Goal: Task Accomplishment & Management: Manage account settings

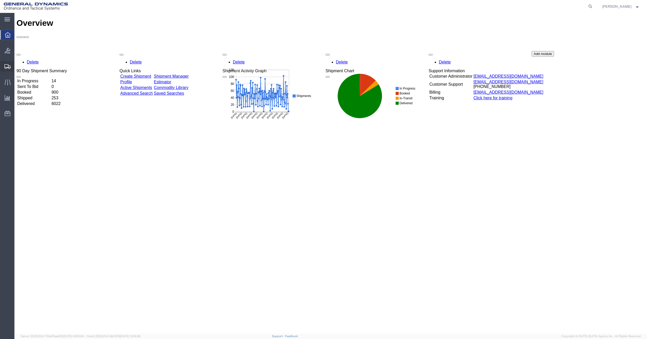
click at [0, 0] on span "Shipment Manager" at bounding box center [0, 0] width 0 height 0
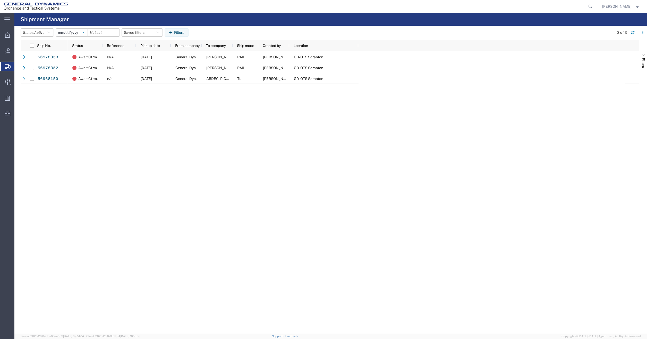
click at [84, 34] on svg-icon at bounding box center [84, 33] width 8 height 8
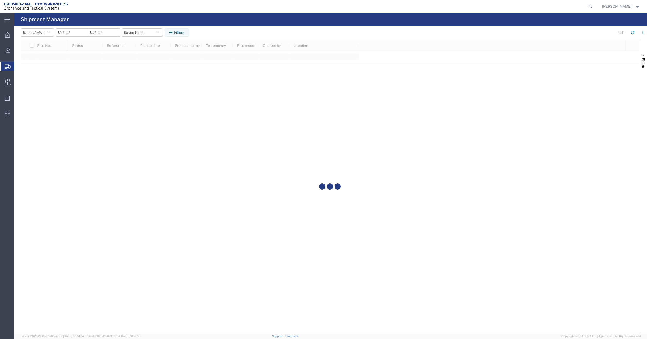
click at [83, 32] on div at bounding box center [72, 32] width 32 height 8
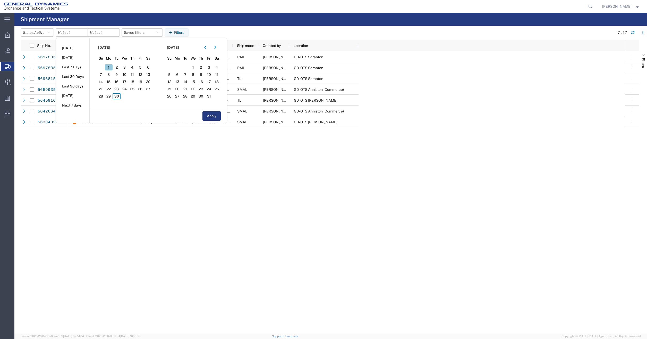
click at [108, 66] on span "1" at bounding box center [109, 67] width 8 height 6
click at [119, 97] on span "30" at bounding box center [117, 96] width 8 height 6
click at [218, 117] on button "Apply" at bounding box center [212, 116] width 18 height 10
type input "[DATE]"
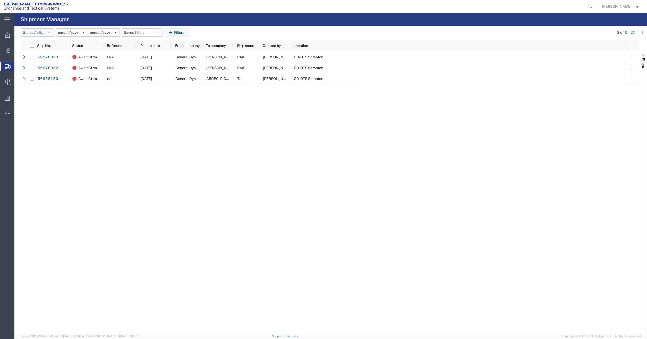
click at [36, 32] on button "Status: Active" at bounding box center [37, 32] width 33 height 8
click at [35, 61] on span "All" at bounding box center [51, 60] width 60 height 8
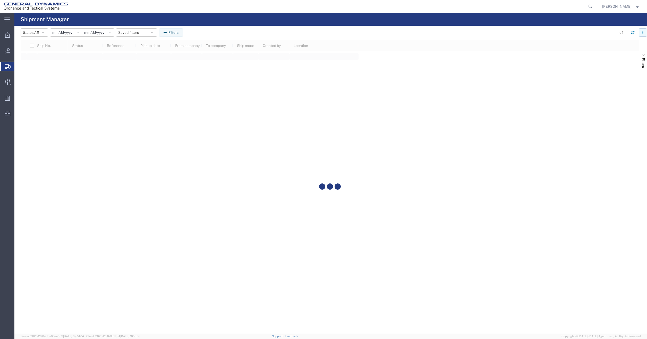
click at [643, 31] on icon "button" at bounding box center [643, 33] width 4 height 4
click at [473, 134] on div at bounding box center [330, 186] width 619 height 293
click at [645, 60] on span "Filters" at bounding box center [644, 63] width 4 height 10
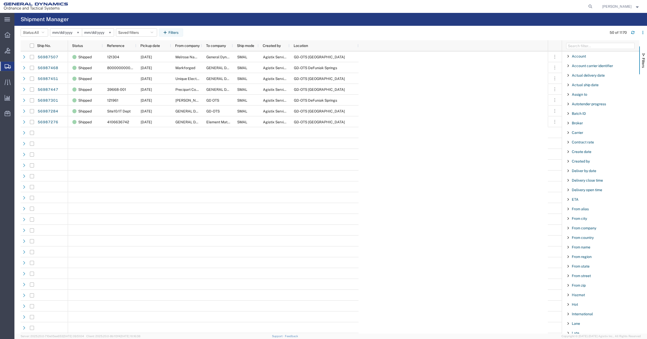
click at [569, 265] on span "Filter List 66 Filters" at bounding box center [568, 266] width 4 height 4
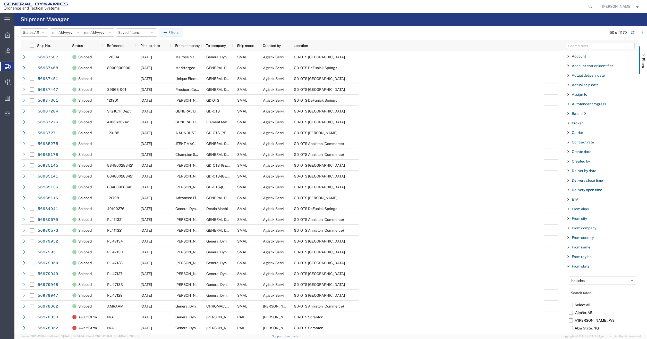
click at [569, 267] on span "Filter List 66 Filters" at bounding box center [568, 266] width 4 height 4
click at [592, 293] on input "Filter List 66 Filters" at bounding box center [603, 292] width 68 height 8
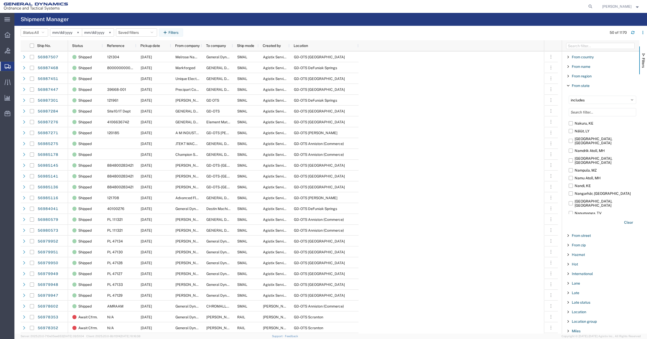
scroll to position [20990, 0]
click at [0, 0] on input "[US_STATE], [GEOGRAPHIC_DATA]" at bounding box center [0, 0] width 0 height 0
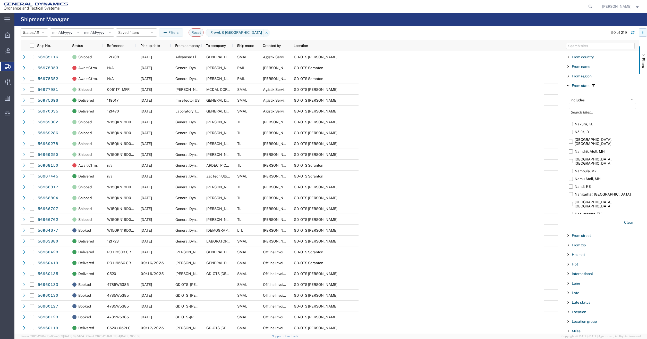
click at [646, 34] on button "button" at bounding box center [643, 32] width 8 height 8
click at [605, 46] on div "Download" at bounding box center [616, 46] width 29 height 10
click at [365, 50] on div "Status Reference Pickup date From company To company Ship mode Created by Locat…" at bounding box center [306, 45] width 476 height 11
click at [592, 8] on icon at bounding box center [590, 6] width 7 height 7
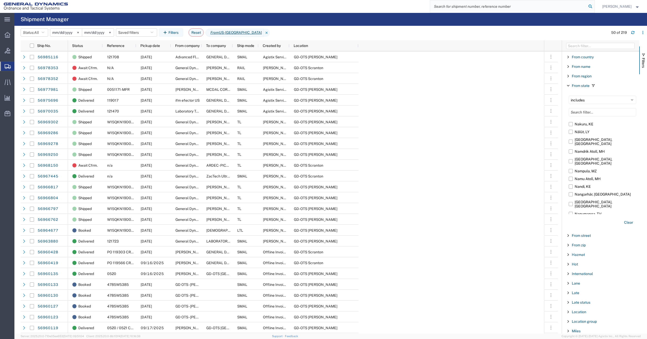
paste input "56862072"
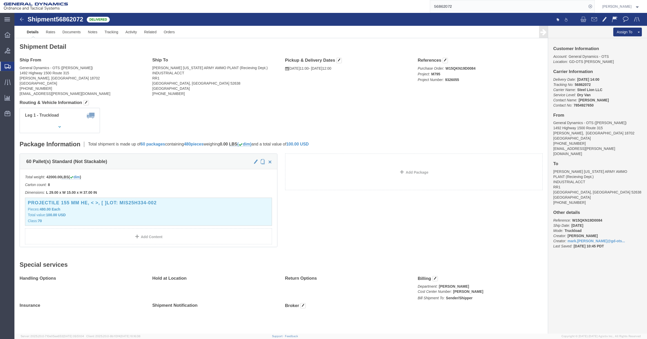
drag, startPoint x: 462, startPoint y: 8, endPoint x: 391, endPoint y: 0, distance: 71.6
click at [391, 0] on html "main_menu Created with Sketch. Collapse Menu Overview Bids Shipments Shipment M…" at bounding box center [323, 169] width 647 height 339
paste input "63"
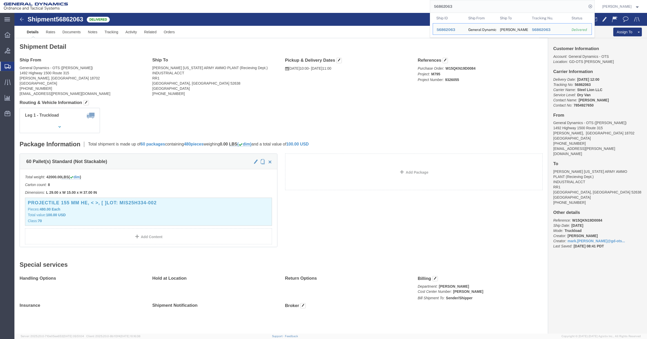
drag, startPoint x: 479, startPoint y: 10, endPoint x: 344, endPoint y: 8, distance: 135.0
click at [344, 8] on div "56862063 Ship ID Ship From Ship To Tracking Nu. Status Ship ID 56862063 Ship Fr…" at bounding box center [333, 6] width 523 height 13
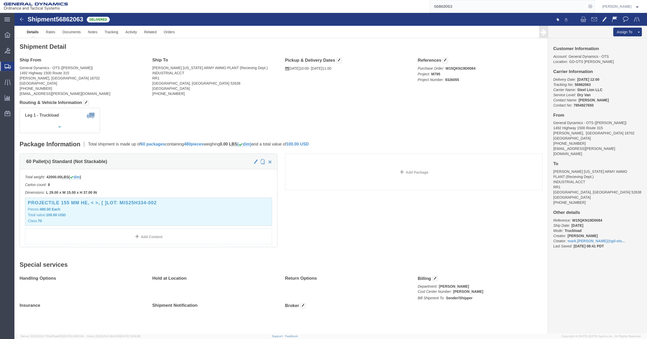
paste input "969302"
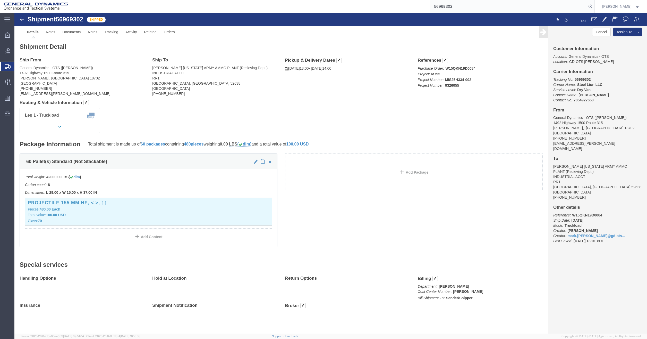
click div "Shipment Detail Ship From General Dynamics - OTS ([PERSON_NAME]) [STREET_ADDRES…"
drag, startPoint x: 462, startPoint y: 7, endPoint x: 356, endPoint y: 7, distance: 105.9
click at [356, 7] on div "56969302" at bounding box center [333, 6] width 523 height 13
paste input "286"
drag, startPoint x: 478, startPoint y: 6, endPoint x: 378, endPoint y: 2, distance: 100.0
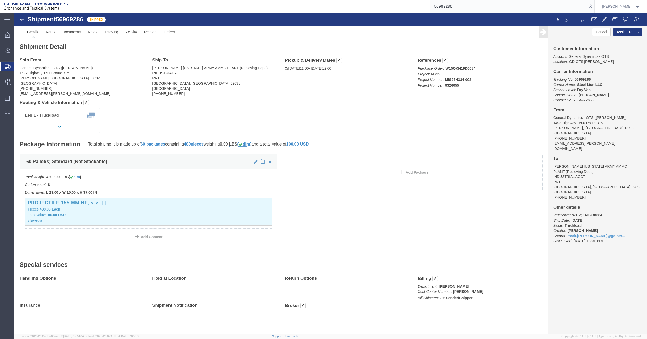
click at [378, 2] on div "56969286" at bounding box center [333, 6] width 523 height 13
paste input "78"
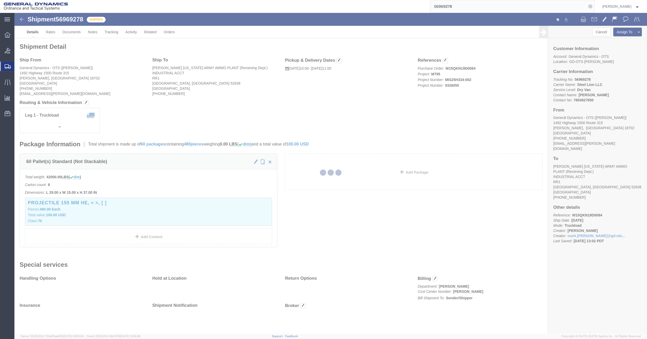
click div "Leg 1 - Truckload Number of trucks: 1"
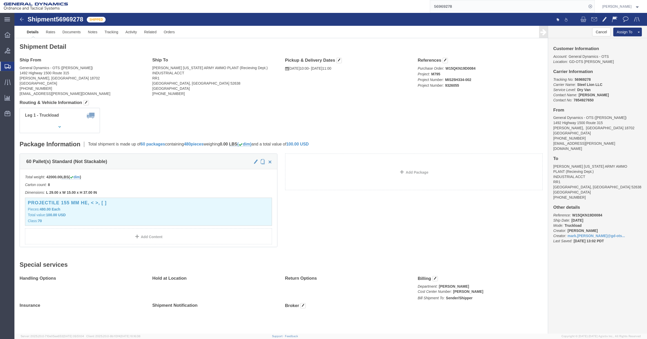
click div "Leg 1 - Truckload Number of trucks: 1"
click h4 "Routing & Vehicle Information"
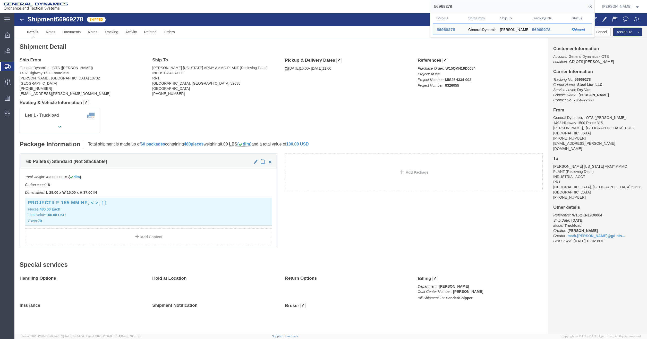
drag, startPoint x: 461, startPoint y: 6, endPoint x: 321, endPoint y: -1, distance: 139.8
click at [321, 0] on html "main_menu Created with Sketch. Collapse Menu Overview Bids Shipments Shipment M…" at bounding box center [323, 169] width 647 height 339
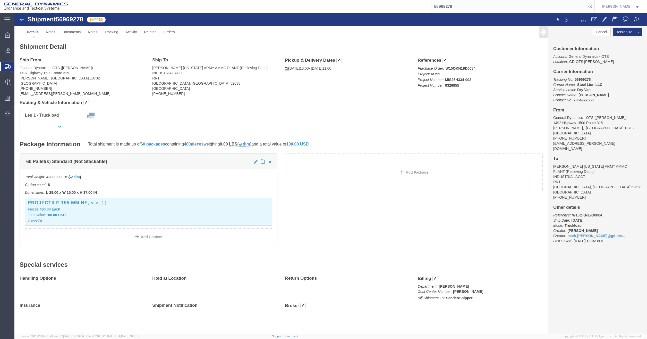
paste input "50"
click div "Leg 1 - Truckload Number of trucks: 1"
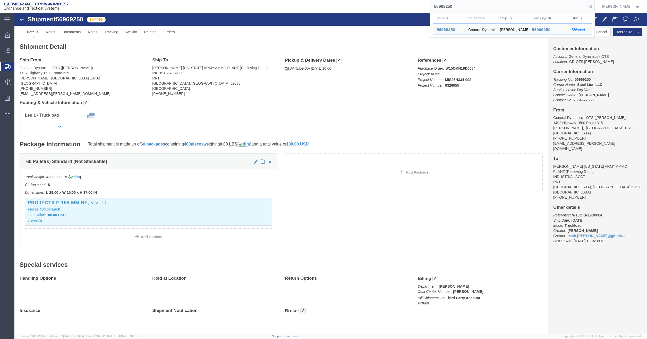
drag, startPoint x: 488, startPoint y: 8, endPoint x: 345, endPoint y: 7, distance: 143.0
click at [345, 7] on div "56969250 Ship ID Ship From Ship To Tracking Nu. Status Ship ID 56969250 Ship Fr…" at bounding box center [333, 6] width 523 height 13
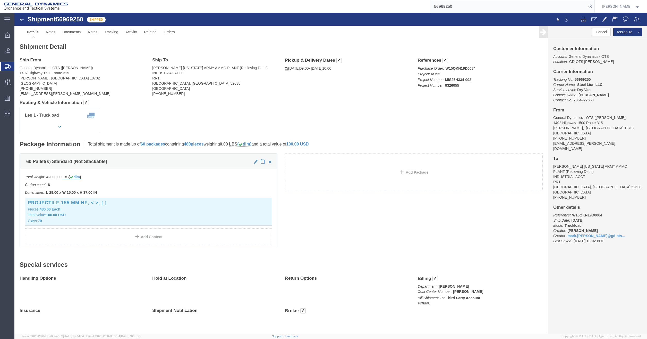
paste input "6817"
click div "Leg 1 - Truckload Number of trucks: 1"
click div "Shipment Detail Ship From General Dynamics - OTS ([PERSON_NAME]) [STREET_ADDRES…"
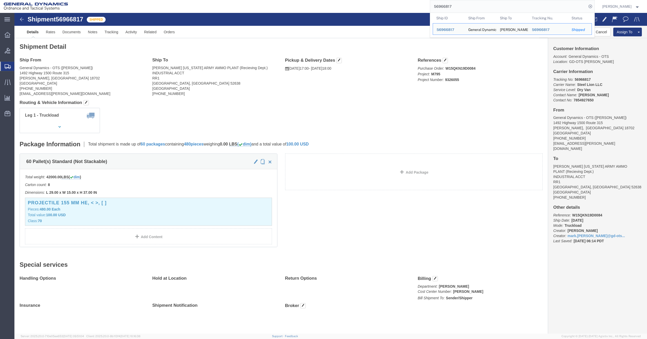
drag, startPoint x: 467, startPoint y: 9, endPoint x: 387, endPoint y: 6, distance: 79.4
click at [387, 6] on div "56966817 Ship ID Ship From Ship To Tracking Nu. Status Ship ID 56966817 Ship Fr…" at bounding box center [333, 6] width 523 height 13
paste input "04"
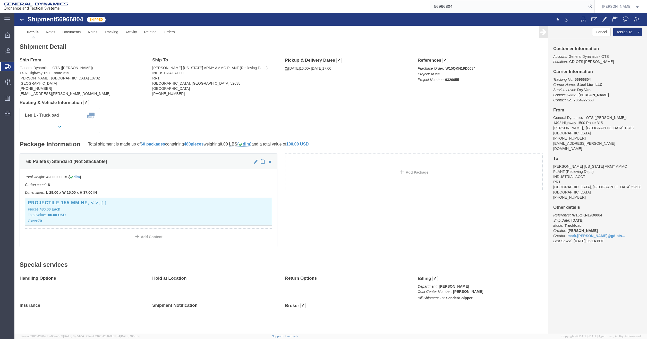
click div "Leg 1 - Truckload Number of trucks: 1"
click div "Ship From General Dynamics - OTS ([PERSON_NAME]) [STREET_ADDRESS][PERSON_NAME] …"
click p "Pieces: 480.00 Each"
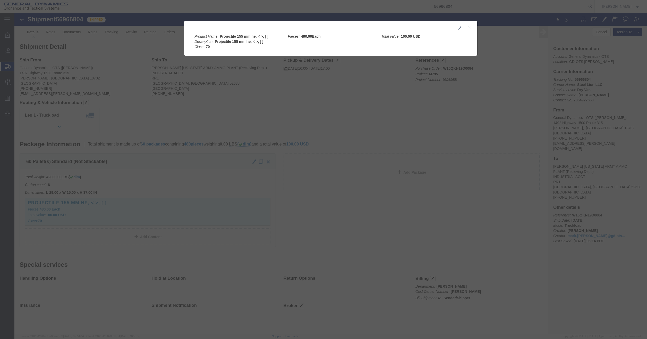
click icon "button"
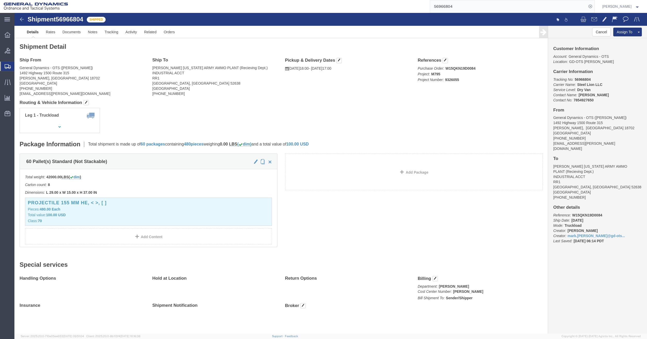
click h4 "Routing & Vehicle Information"
drag, startPoint x: 465, startPoint y: 8, endPoint x: 334, endPoint y: 10, distance: 130.6
click at [335, 10] on div "56966804" at bounding box center [333, 6] width 523 height 13
paste input "17"
click div "Leg 1 - Truckload Number of trucks: 1"
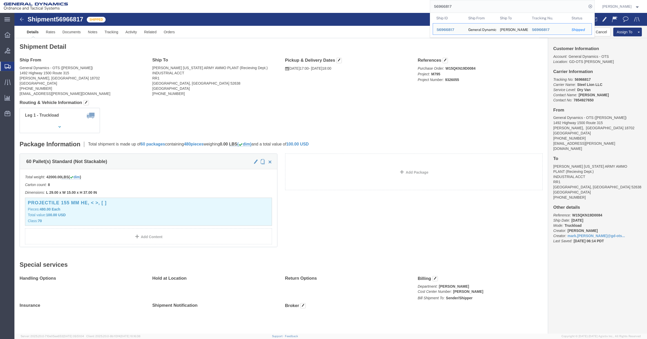
drag, startPoint x: 450, startPoint y: 8, endPoint x: 374, endPoint y: 6, distance: 76.6
click at [377, 6] on div "56966817 Ship ID Ship From Ship To Tracking Nu. Status Ship ID 56966817 Ship Fr…" at bounding box center [333, 6] width 523 height 13
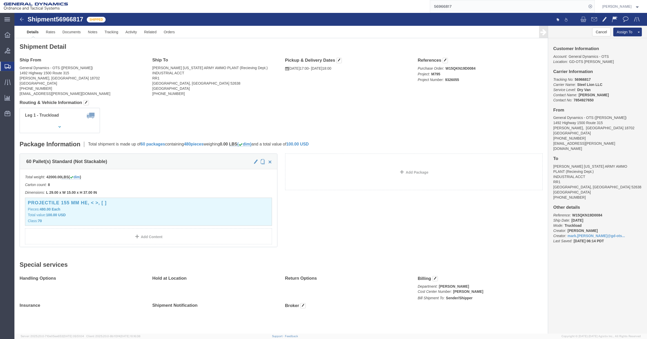
paste input "9250"
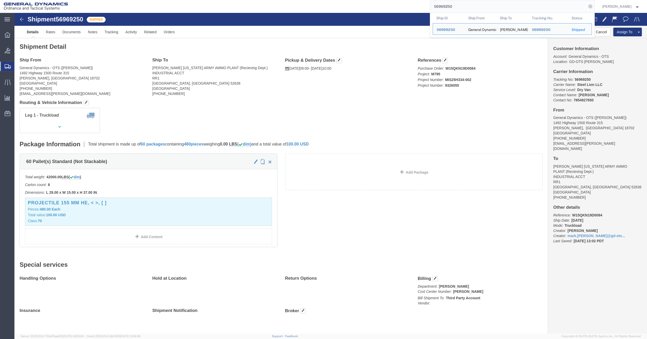
drag, startPoint x: 463, startPoint y: 7, endPoint x: 401, endPoint y: 5, distance: 62.6
click at [401, 5] on div "56969250 Ship ID Ship From Ship To Tracking Nu. Status Ship ID 56969250 Ship Fr…" at bounding box center [333, 6] width 523 height 13
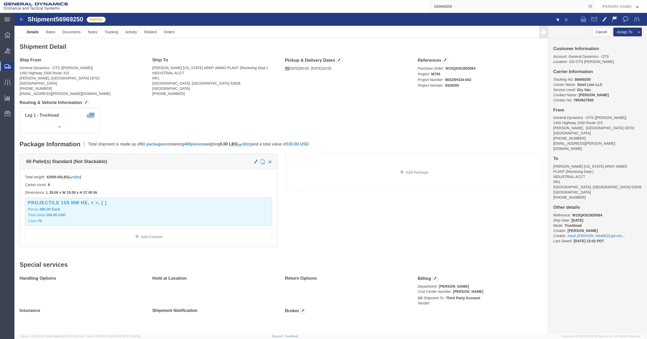
paste input "6762"
click p "Pieces: 480.00 Each"
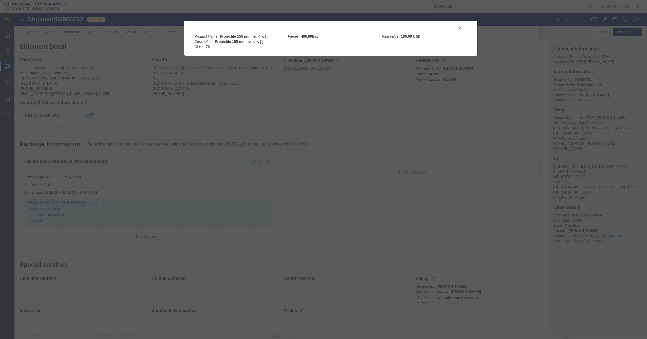
click icon "button"
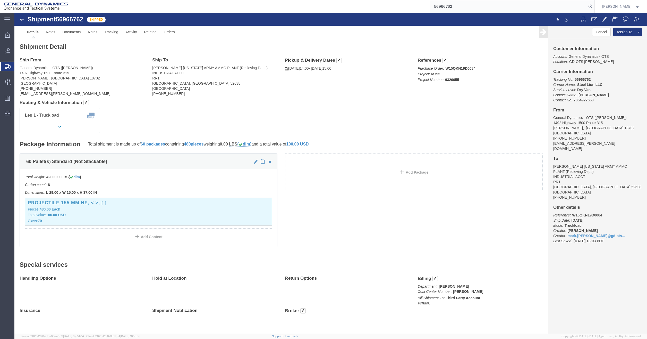
drag, startPoint x: 474, startPoint y: 7, endPoint x: 321, endPoint y: 4, distance: 153.6
click at [321, 4] on div "56966762" at bounding box center [333, 6] width 523 height 13
paste input "97"
click div "Leg 1 - Truckload Number of trucks: 1"
click p "Purchase Order: W15QKN19D0084 Project: M795 Project Number: 9326055"
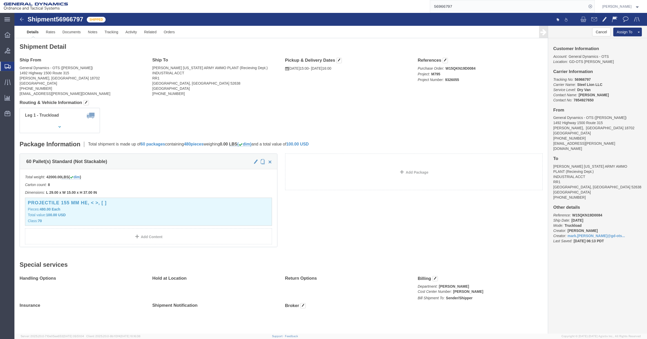
click div "Shipment Detail Ship From General Dynamics - OTS ([PERSON_NAME]) [STREET_ADDRES…"
click div "Ship From General Dynamics - OTS ([PERSON_NAME]) [STREET_ADDRESS][PERSON_NAME] …"
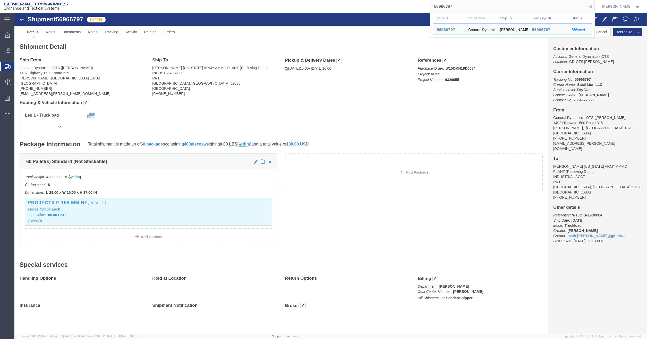
drag, startPoint x: 473, startPoint y: 9, endPoint x: 341, endPoint y: 6, distance: 131.7
click at [341, 6] on div "56966797 Ship ID Ship From Ship To Tracking Nu. Status Ship ID 56966797 Ship Fr…" at bounding box center [333, 6] width 523 height 13
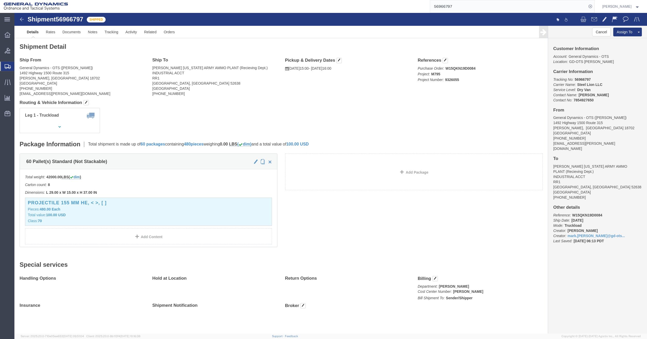
paste input "804"
type input "56966804"
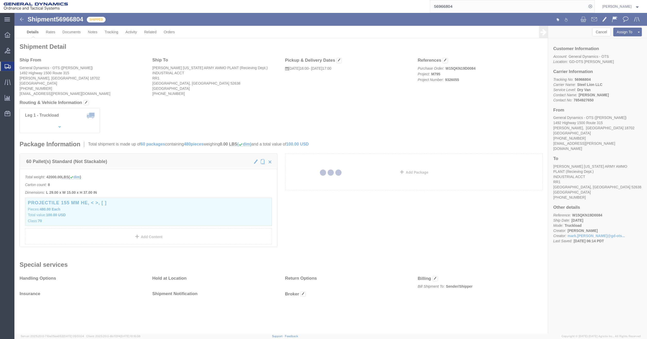
click at [477, 107] on div at bounding box center [330, 173] width 633 height 320
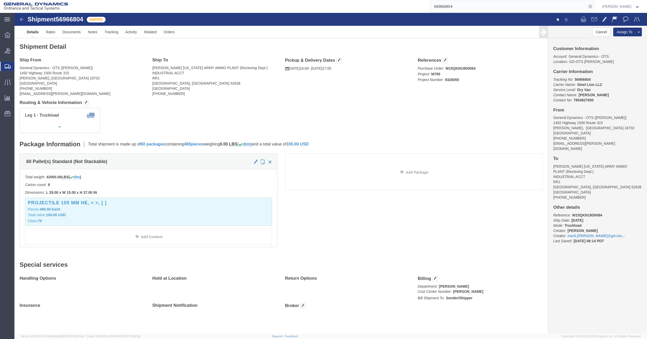
click at [0, 0] on span "Shipment Manager" at bounding box center [0, 0] width 0 height 0
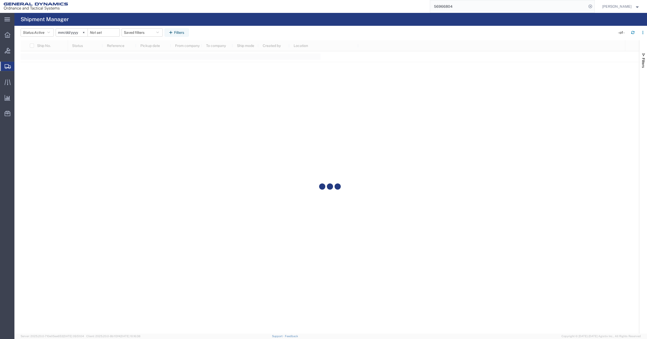
click at [66, 34] on input "[DATE]" at bounding box center [72, 33] width 32 height 8
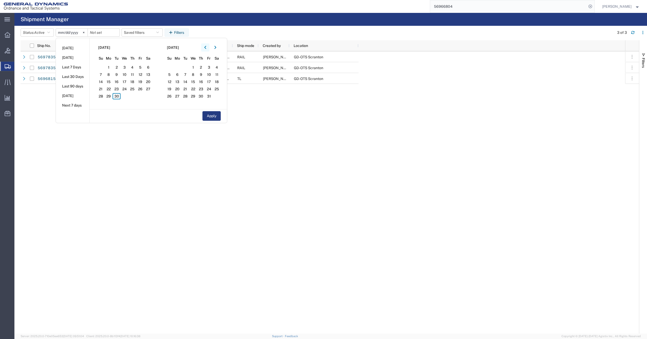
click at [206, 49] on button "button" at bounding box center [205, 47] width 8 height 8
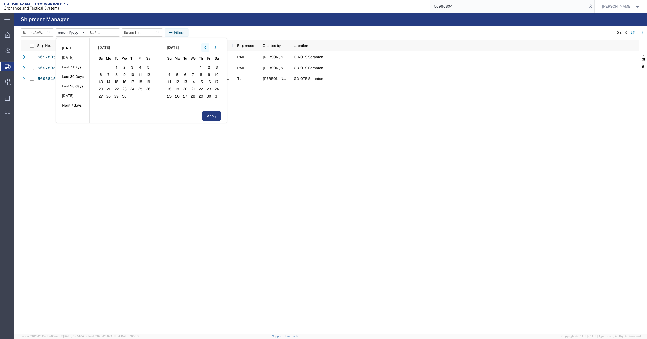
click at [206, 49] on button "button" at bounding box center [205, 47] width 8 height 8
click at [220, 49] on button "button" at bounding box center [215, 47] width 8 height 8
click at [206, 48] on icon "button" at bounding box center [205, 48] width 2 height 4
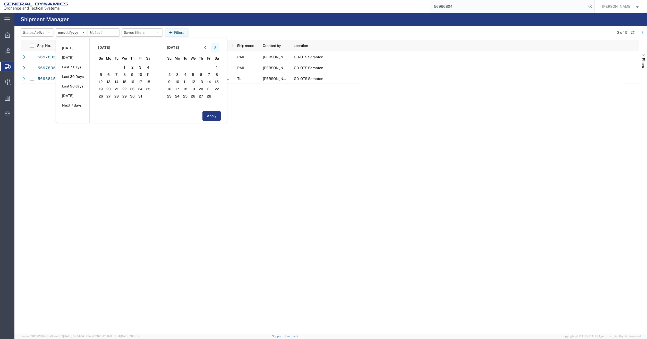
click at [216, 48] on button "button" at bounding box center [215, 47] width 8 height 8
click at [205, 46] on button "button" at bounding box center [205, 47] width 8 height 8
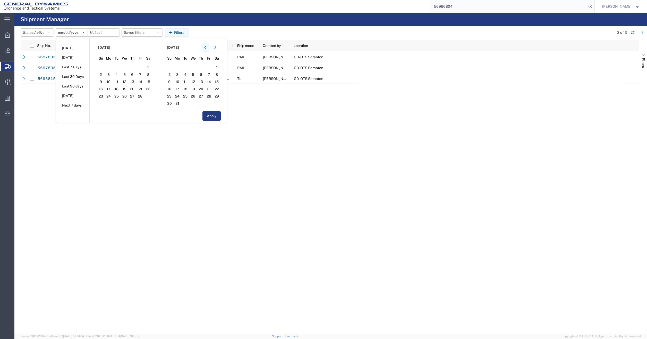
click at [205, 46] on button "button" at bounding box center [205, 47] width 8 height 8
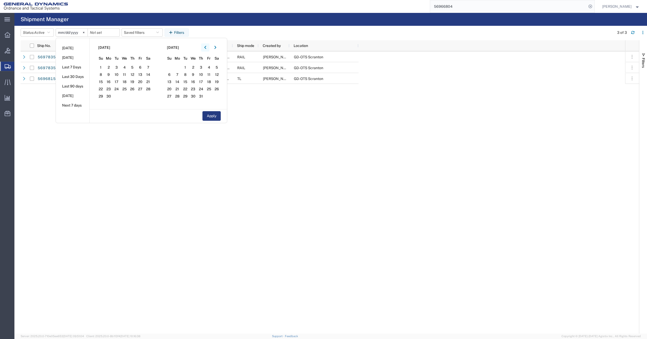
click at [205, 46] on button "button" at bounding box center [205, 47] width 8 height 8
click at [123, 66] on span "1" at bounding box center [125, 67] width 8 height 6
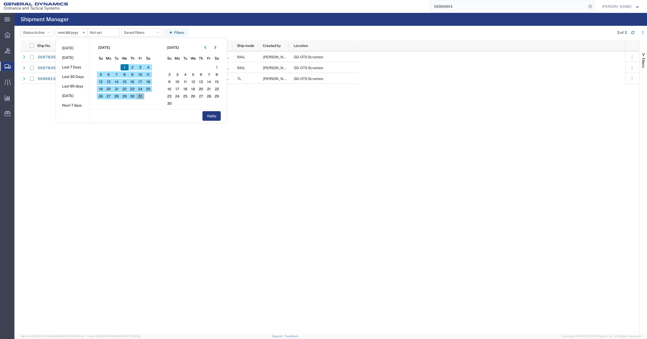
click at [141, 98] on span "31" at bounding box center [140, 96] width 8 height 6
click at [217, 114] on button "Apply" at bounding box center [212, 116] width 18 height 10
type input "[DATE]"
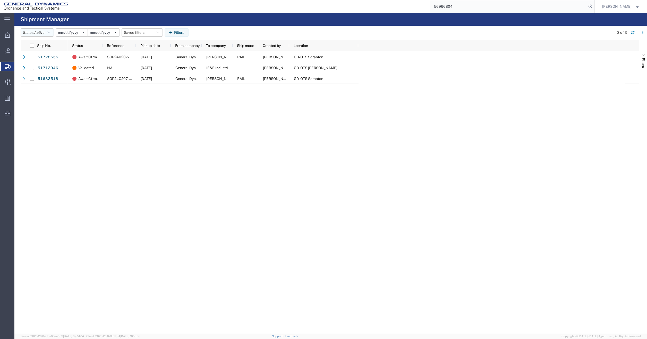
click at [39, 36] on button "Status: Active" at bounding box center [37, 32] width 33 height 8
click at [39, 58] on span "All" at bounding box center [51, 60] width 60 height 8
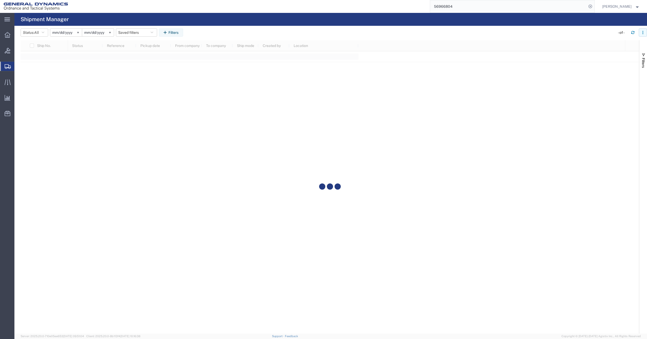
click at [641, 33] on icon "button" at bounding box center [643, 33] width 4 height 4
click at [579, 27] on header "Status: All Active All Approved Booked Canceled Delivered Denied New On Hold Pe…" at bounding box center [334, 33] width 627 height 14
click at [645, 60] on span "Filters" at bounding box center [644, 63] width 4 height 10
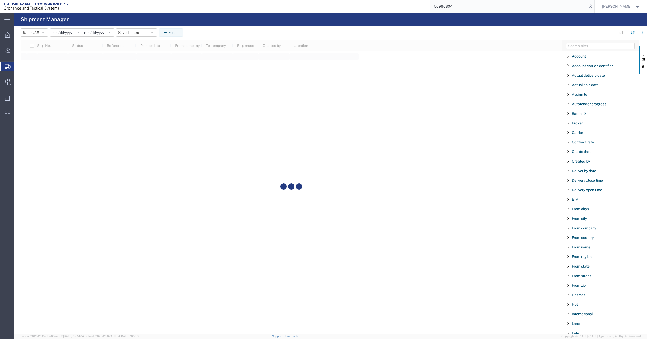
click at [569, 266] on span "Filter List 66 Filters" at bounding box center [568, 266] width 4 height 4
click at [0, 0] on span "Filter List 66 Filters" at bounding box center [0, 0] width 0 height 0
click at [568, 266] on span "Filter List 66 Filters" at bounding box center [568, 266] width 4 height 4
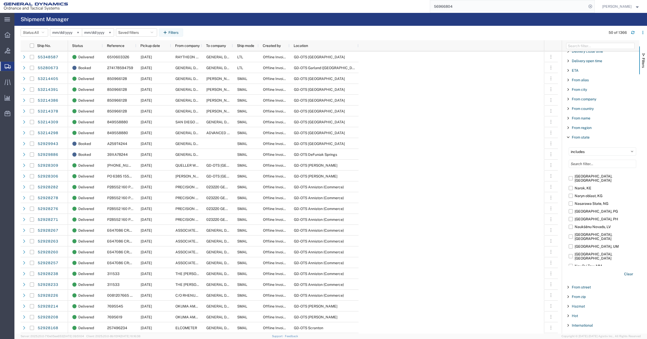
scroll to position [20940, 0]
click at [0, 0] on input "[US_STATE], [GEOGRAPHIC_DATA]" at bounding box center [0, 0] width 0 height 0
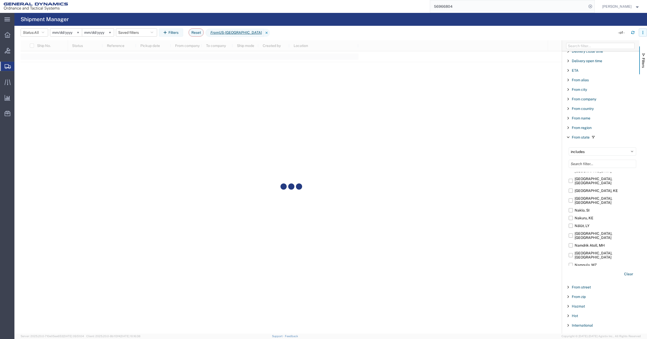
click at [643, 33] on icon "button" at bounding box center [643, 33] width 4 height 4
click at [617, 33] on div "- of -" at bounding box center [630, 32] width 35 height 8
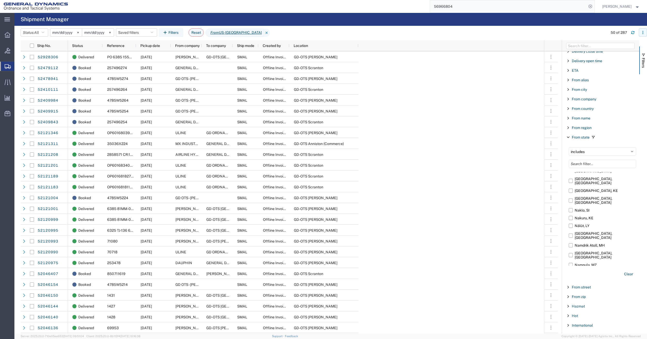
click at [643, 31] on icon "button" at bounding box center [643, 31] width 1 height 1
click at [610, 48] on div "Download" at bounding box center [616, 46] width 29 height 10
